Goal: Navigation & Orientation: Find specific page/section

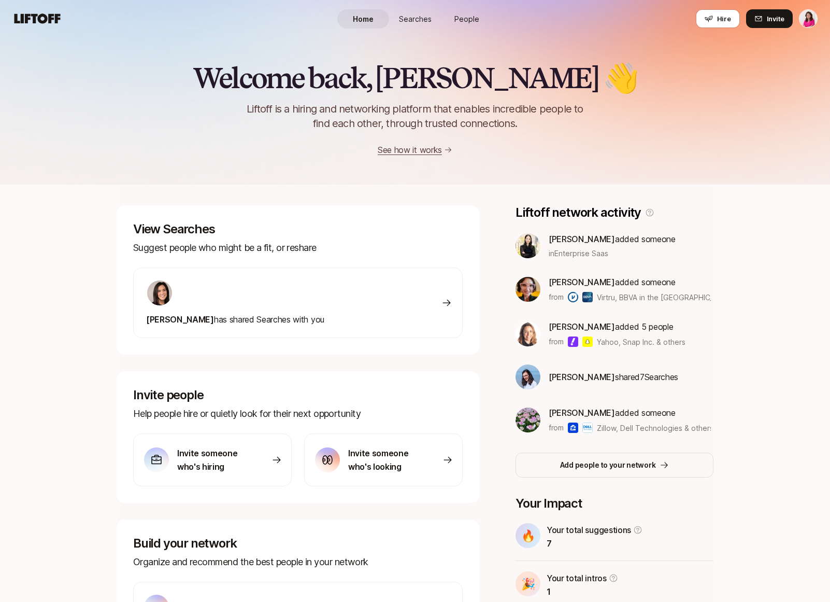
click at [418, 15] on span "Searches" at bounding box center [415, 18] width 33 height 11
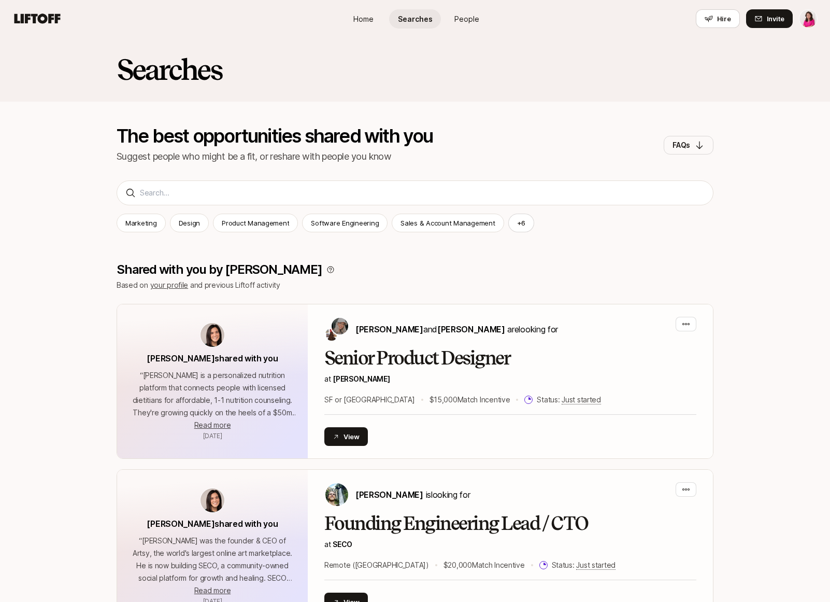
click at [460, 19] on span "People" at bounding box center [467, 18] width 25 height 11
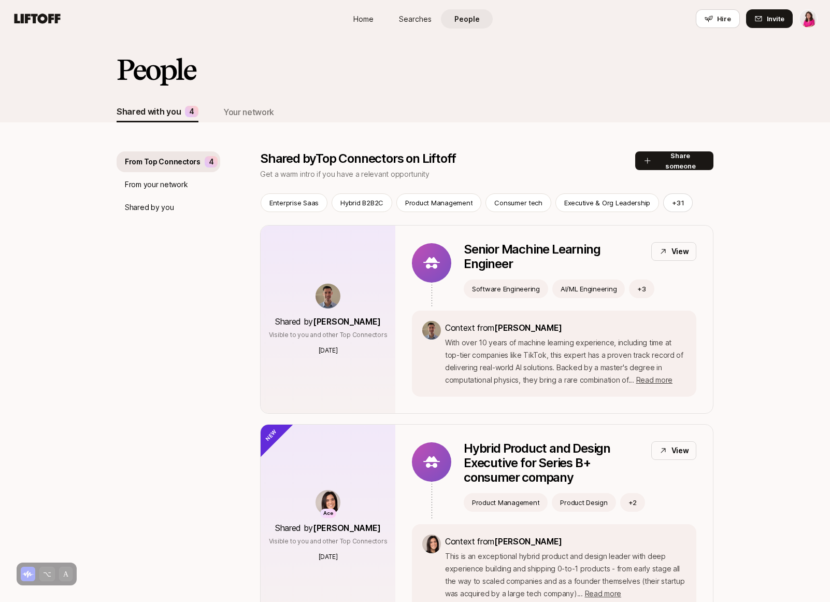
click at [357, 20] on span "Home" at bounding box center [364, 18] width 20 height 11
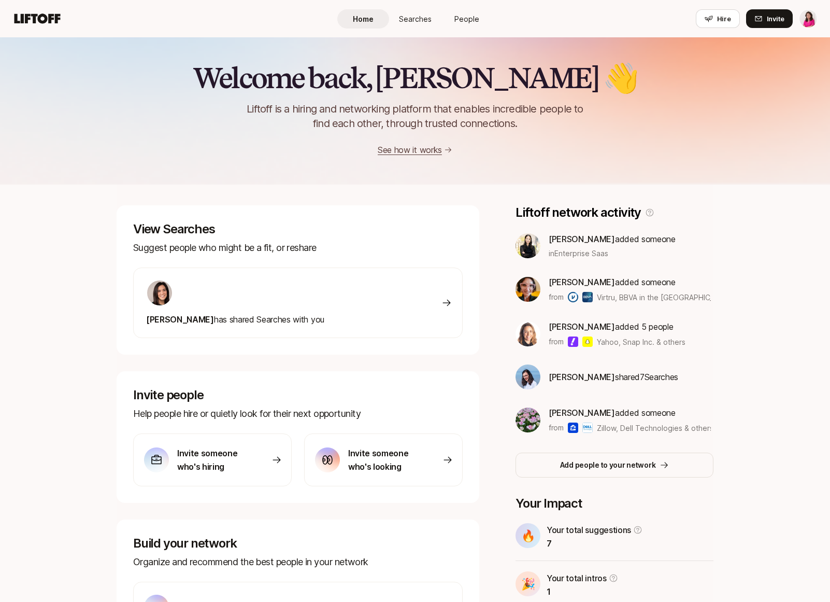
scroll to position [89, 0]
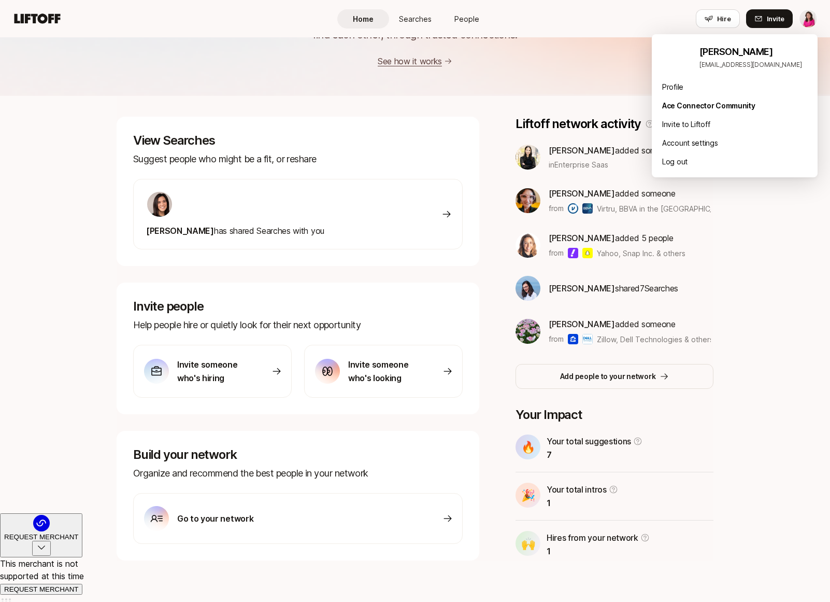
click at [815, 22] on html "Home Searches People Hire Home Searches People Hire Hire Invite Welcome back, […" at bounding box center [415, 212] width 830 height 602
click at [690, 87] on link "Profile" at bounding box center [734, 87] width 145 height 12
